Goal: Check status

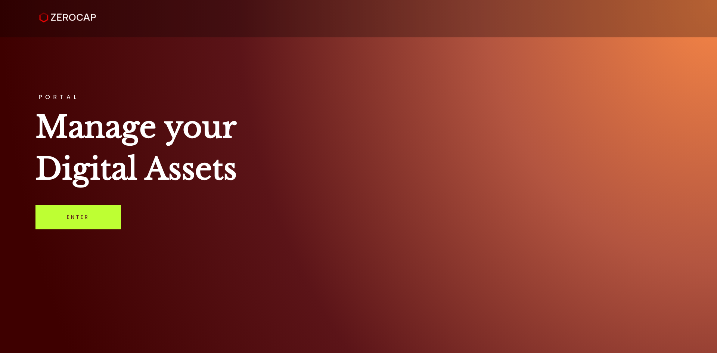
click at [80, 227] on link "Enter" at bounding box center [77, 217] width 85 height 25
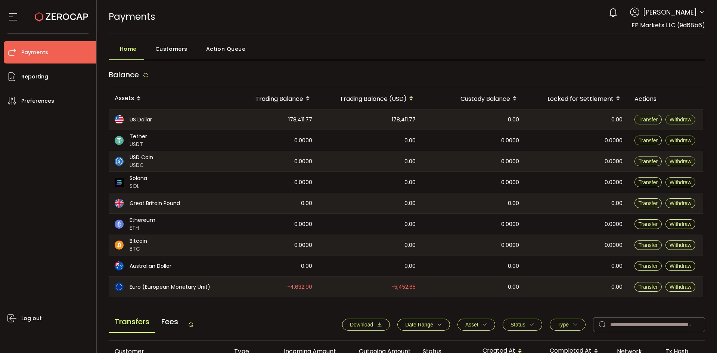
scroll to position [224, 0]
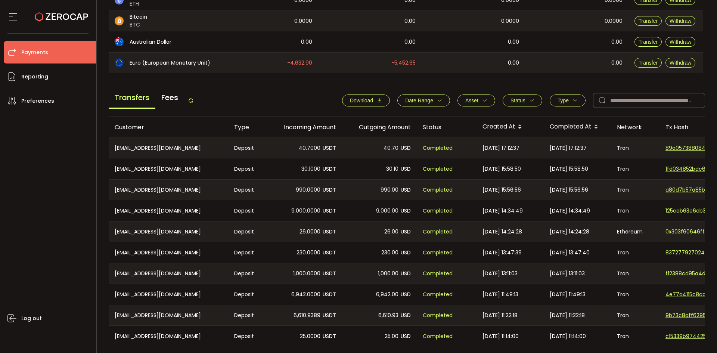
click at [527, 104] on button "Status" at bounding box center [523, 100] width 40 height 12
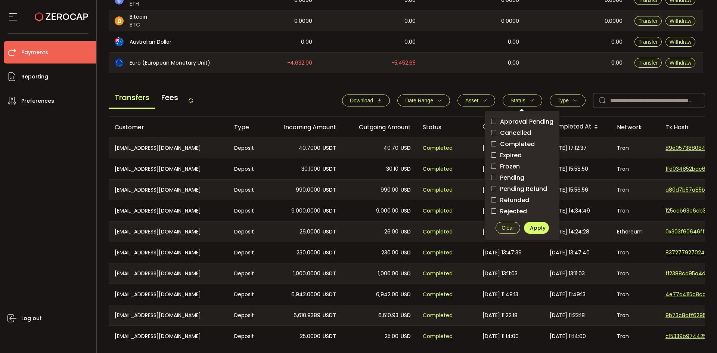
click at [500, 175] on span "Pending" at bounding box center [510, 177] width 28 height 7
click at [534, 230] on span "Apply" at bounding box center [538, 227] width 16 height 7
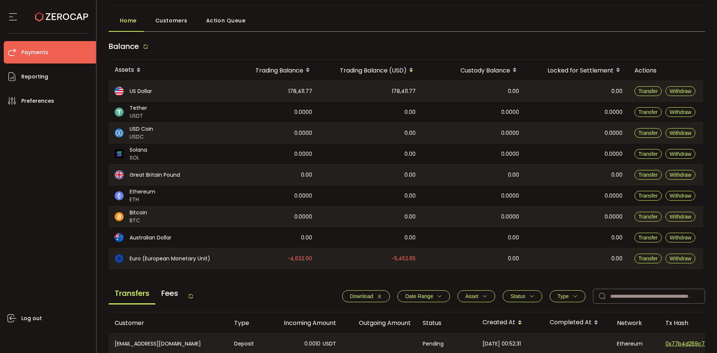
scroll to position [252, 0]
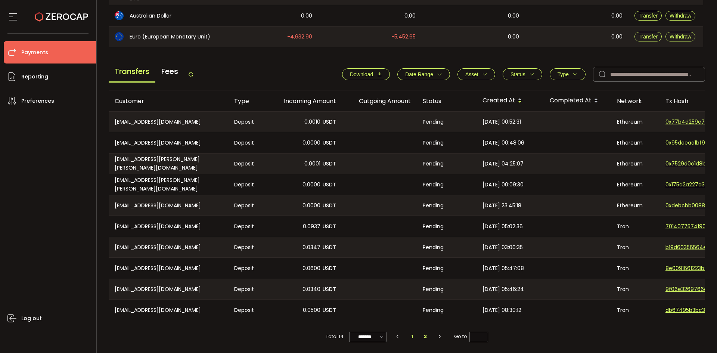
click at [421, 335] on li "2" at bounding box center [425, 336] width 13 height 10
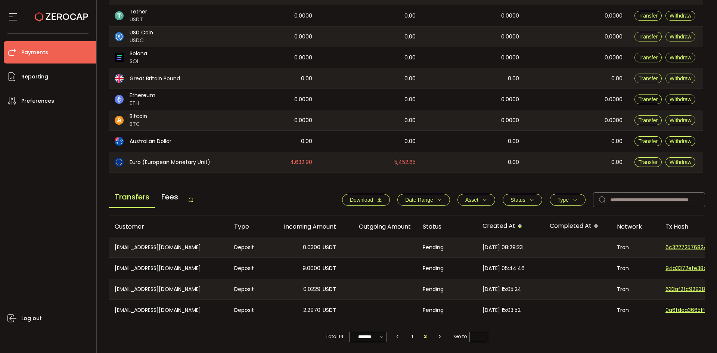
scroll to position [127, 0]
click at [512, 197] on span "Status" at bounding box center [517, 200] width 15 height 6
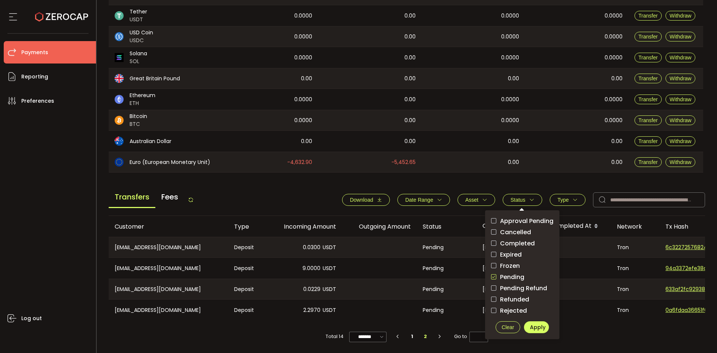
click at [488, 273] on div "Approval Pending Cancelled Completed Expired Frozen Pending Pending Refund Refu…" at bounding box center [522, 274] width 74 height 129
click at [491, 274] on span "checkbox-group" at bounding box center [493, 276] width 5 height 5
click at [530, 323] on span "Apply" at bounding box center [538, 326] width 16 height 7
type input "*"
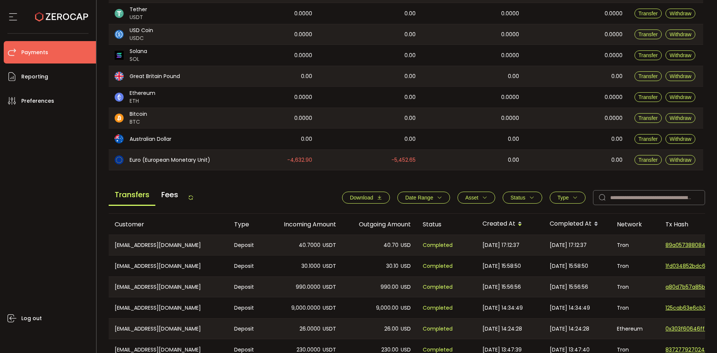
scroll to position [252, 0]
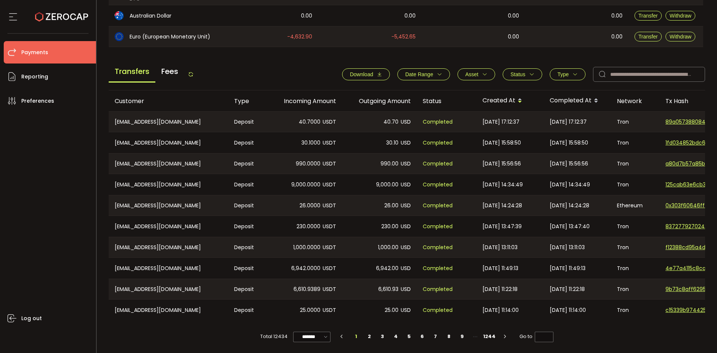
click at [190, 71] on div "Transfers Fees" at bounding box center [151, 74] width 85 height 17
click at [192, 75] on div "Transfers Fees" at bounding box center [151, 74] width 85 height 17
click at [194, 71] on icon at bounding box center [191, 74] width 6 height 6
click at [193, 71] on icon at bounding box center [191, 74] width 6 height 6
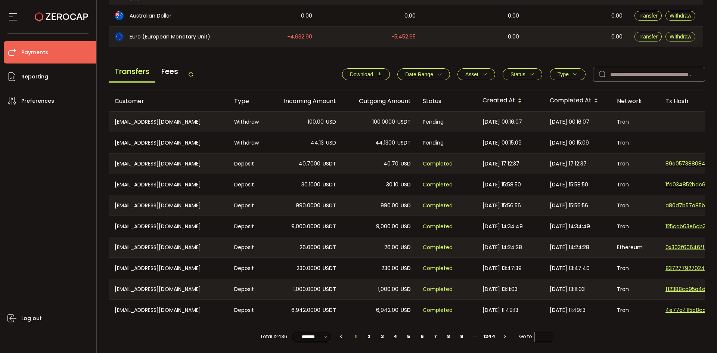
click at [191, 74] on icon at bounding box center [191, 74] width 6 height 6
drag, startPoint x: 193, startPoint y: 71, endPoint x: 175, endPoint y: 77, distance: 18.9
click at [193, 72] on icon at bounding box center [191, 74] width 6 height 6
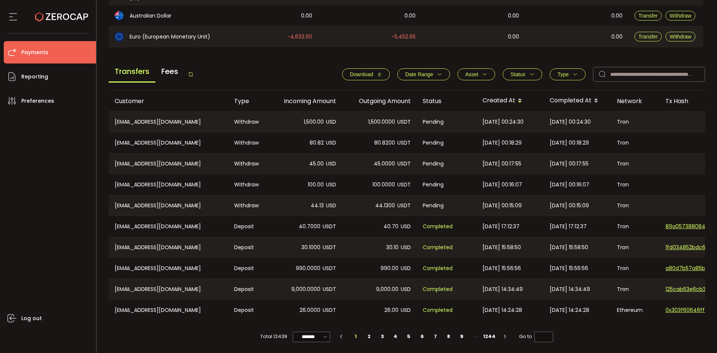
click at [193, 72] on icon at bounding box center [191, 74] width 6 height 6
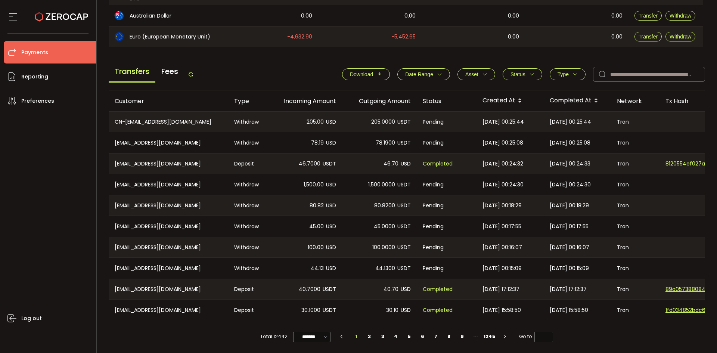
click at [193, 71] on icon at bounding box center [191, 74] width 6 height 6
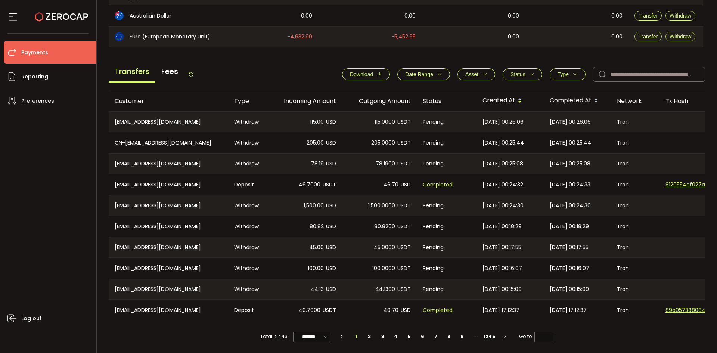
click at [196, 76] on div "Transfers Fees Download Date Range - Asset BTC ETH EUR GBP USD USDC USDT Clear …" at bounding box center [407, 76] width 597 height 28
click at [194, 72] on icon at bounding box center [191, 74] width 6 height 6
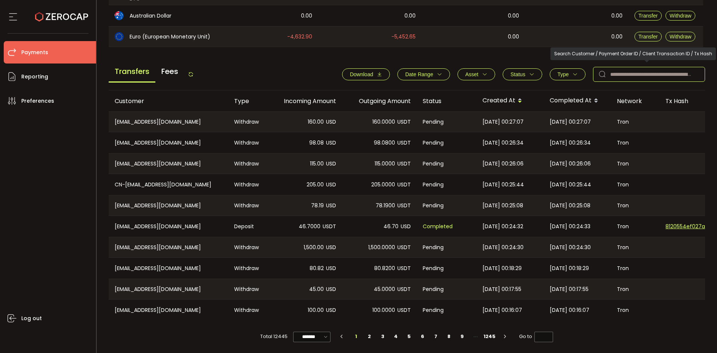
click at [613, 71] on input "text" at bounding box center [649, 74] width 112 height 15
paste input "**********"
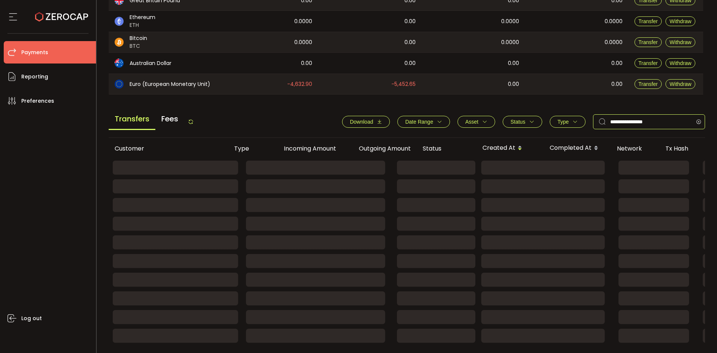
scroll to position [190, 0]
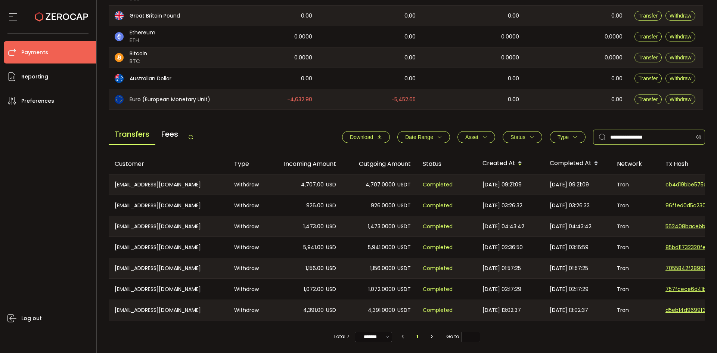
type input "**********"
